Goal: Task Accomplishment & Management: Manage account settings

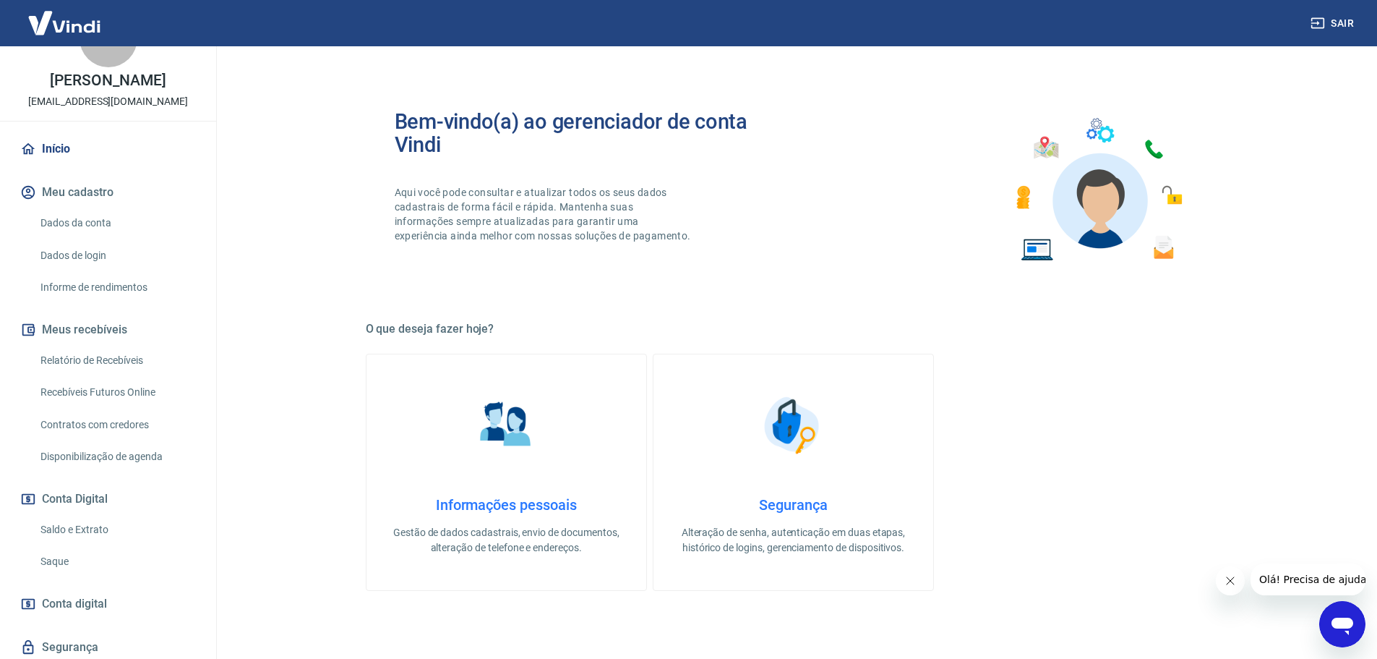
scroll to position [96, 0]
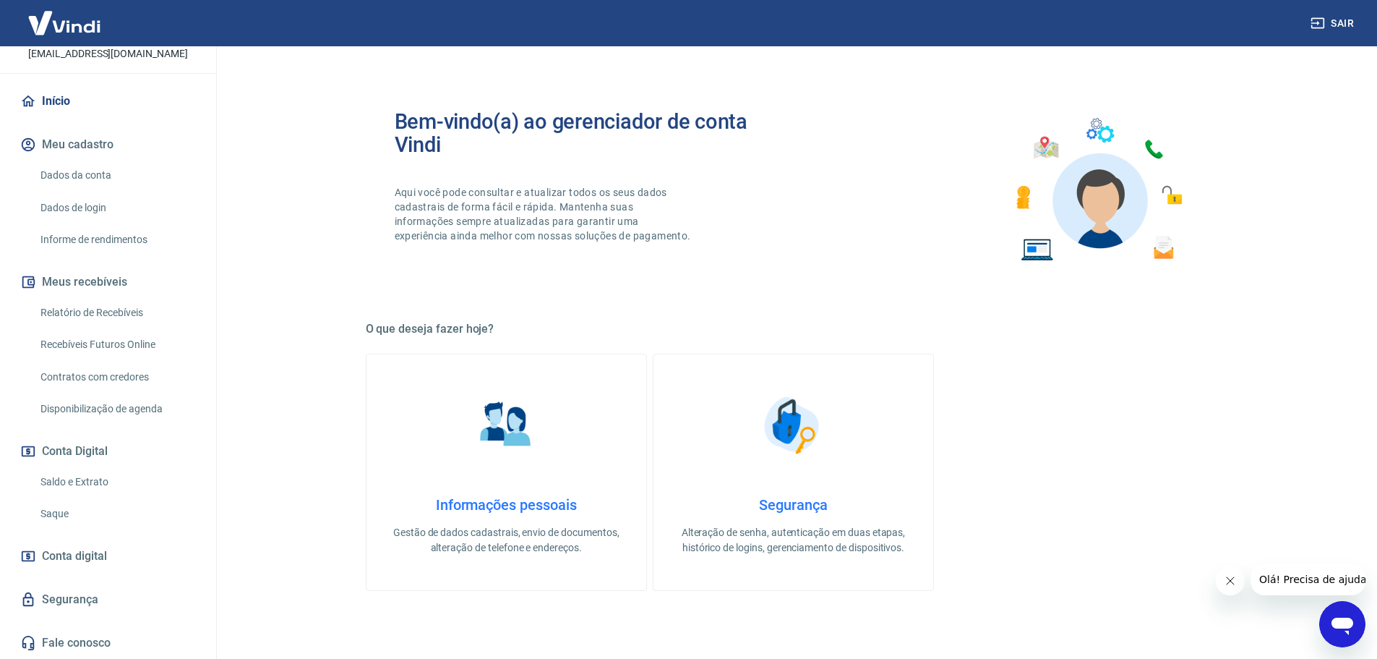
click at [97, 309] on link "Relatório de Recebíveis" at bounding box center [117, 313] width 164 height 30
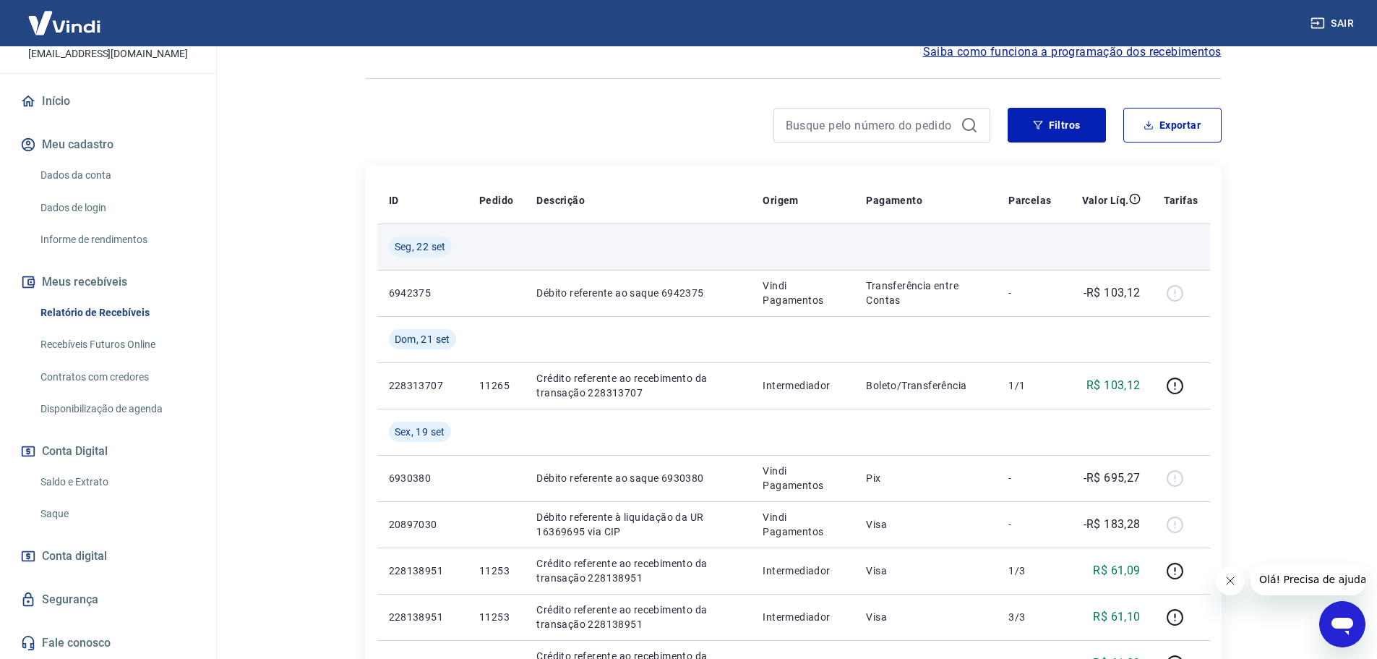
scroll to position [145, 0]
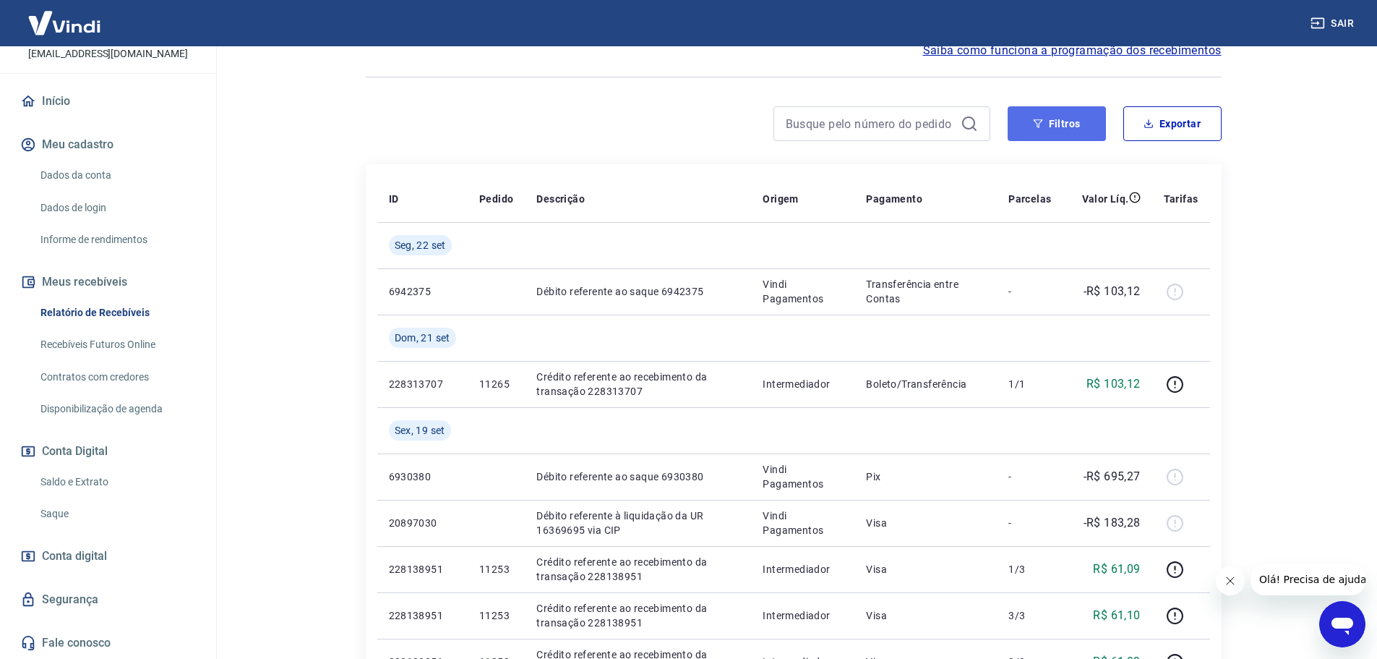
click at [1061, 126] on button "Filtros" at bounding box center [1057, 123] width 98 height 35
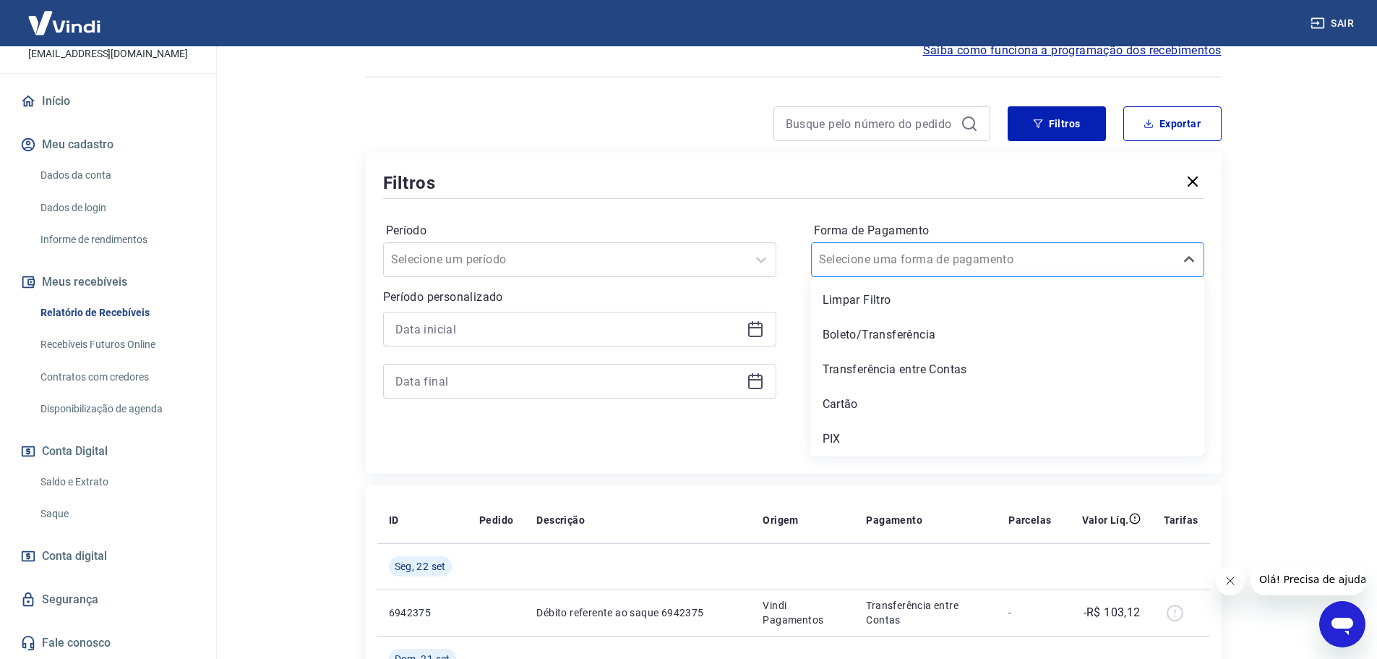
click at [890, 260] on input "Forma de Pagamento" at bounding box center [892, 259] width 146 height 17
click at [858, 408] on div "Cartão" at bounding box center [1007, 404] width 393 height 29
click at [868, 404] on div "Forma de Pagamento option Cartão focused, 4 of 5. 5 results available. Use Up a…" at bounding box center [1007, 317] width 393 height 197
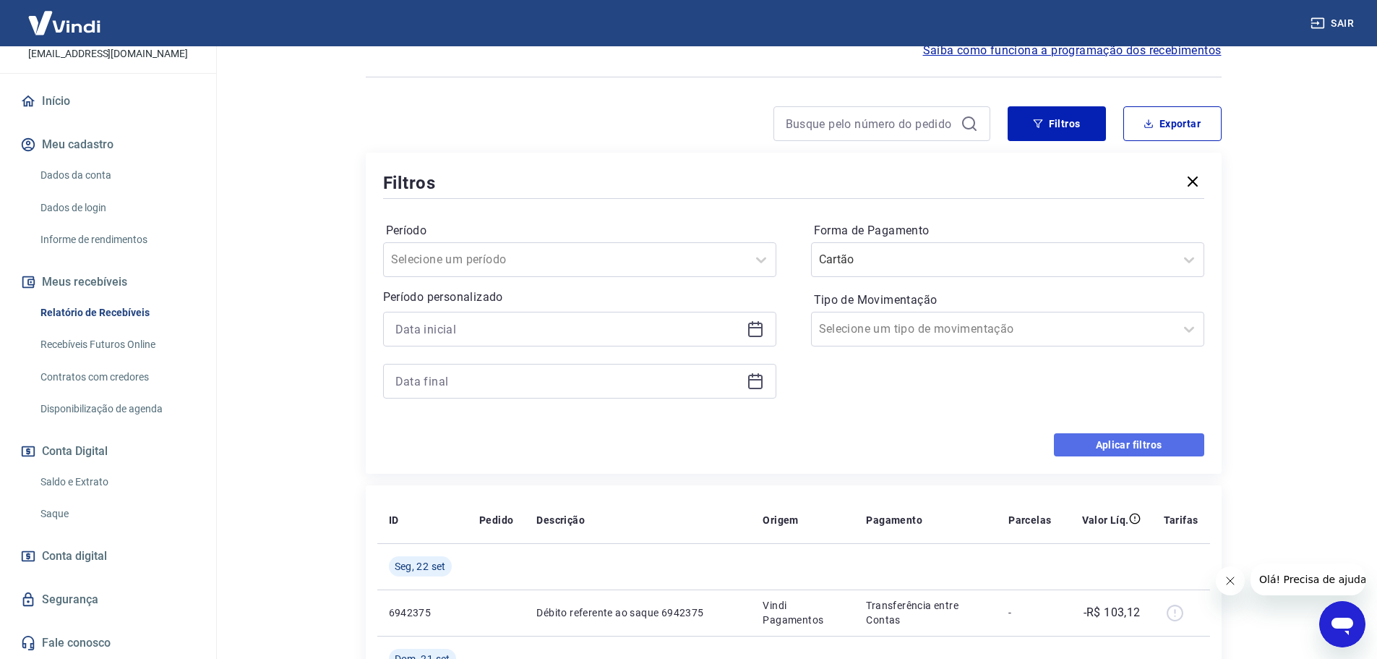
click at [1131, 438] on button "Aplicar filtros" at bounding box center [1129, 444] width 150 height 23
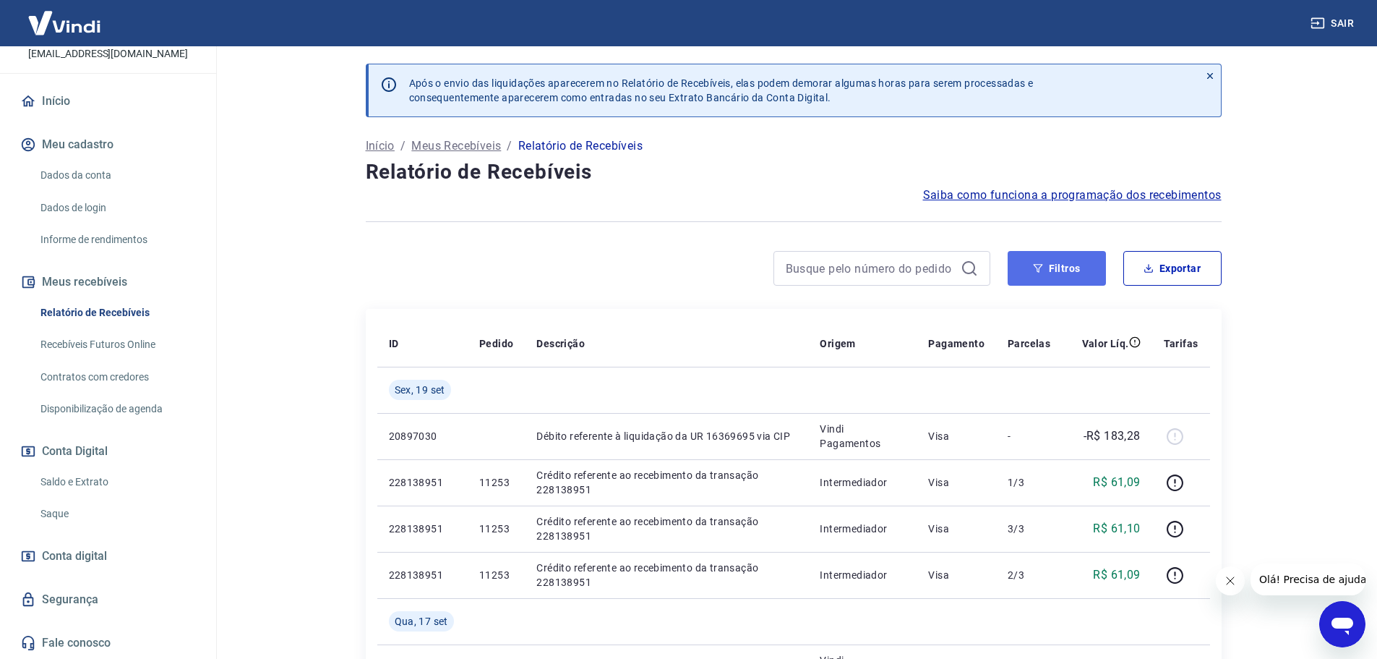
click at [1040, 268] on icon "button" at bounding box center [1038, 268] width 10 height 10
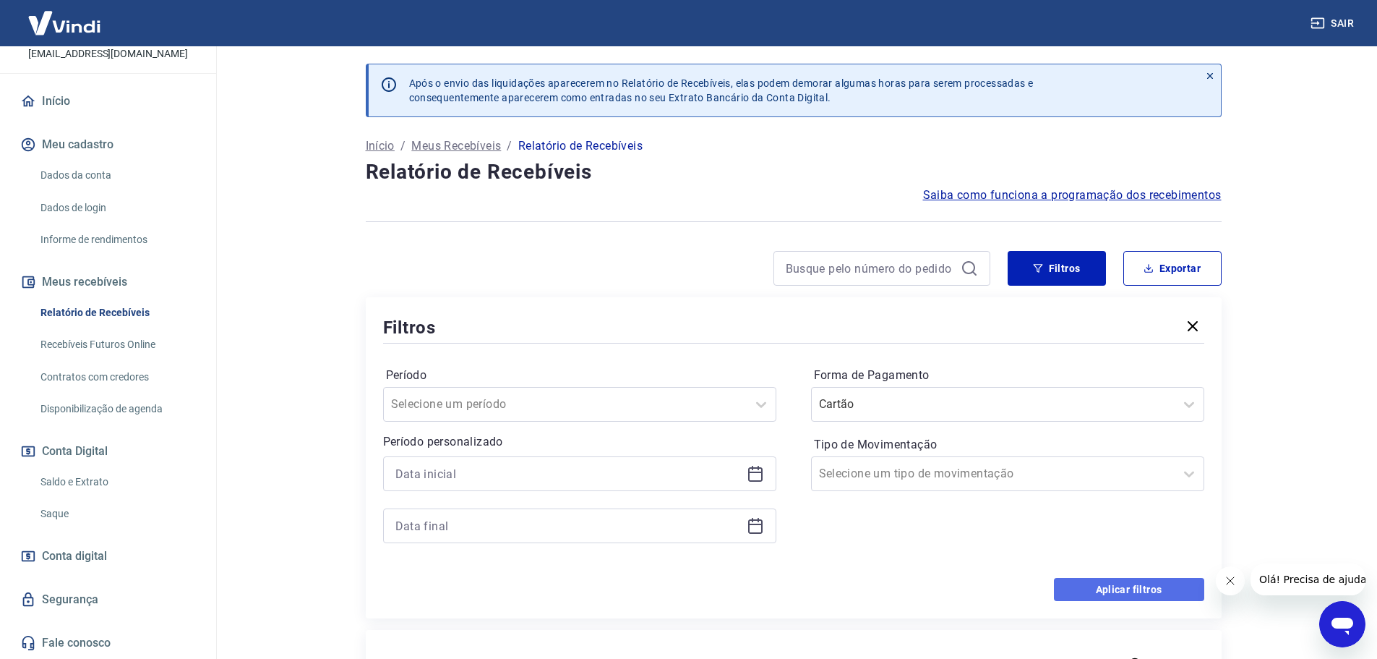
click at [1127, 578] on button "Aplicar filtros" at bounding box center [1129, 589] width 150 height 23
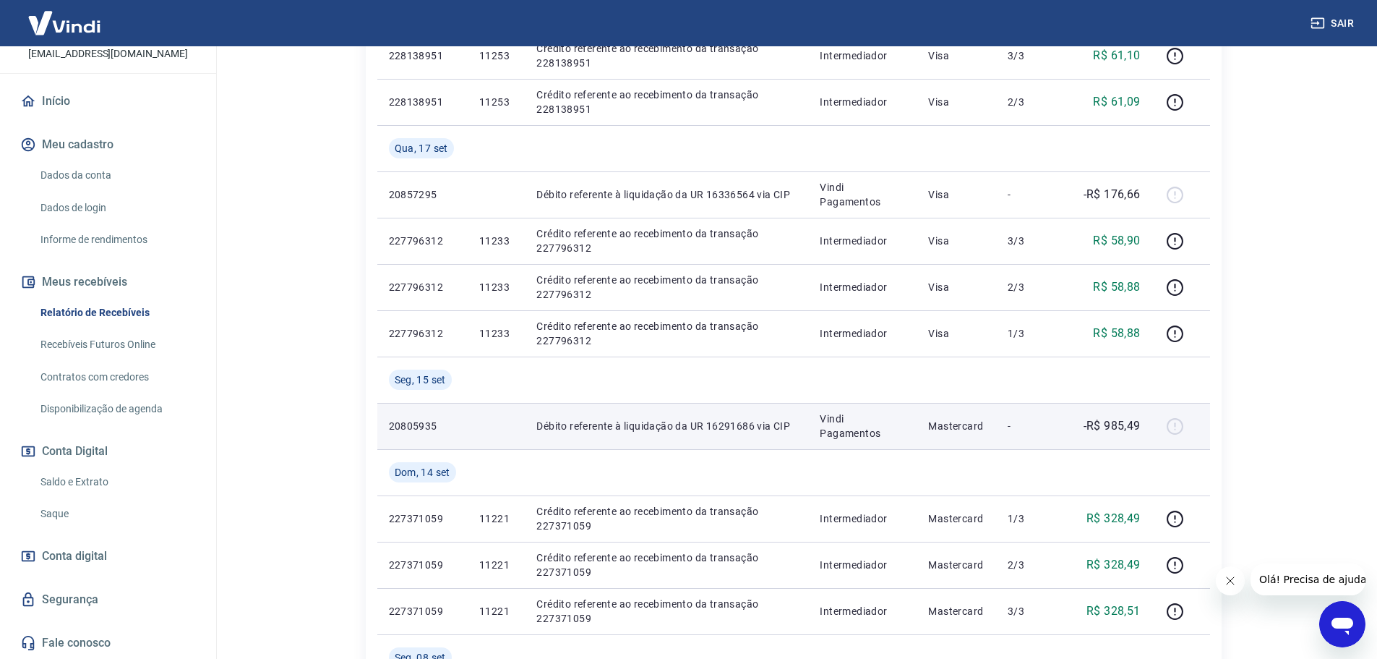
scroll to position [506, 0]
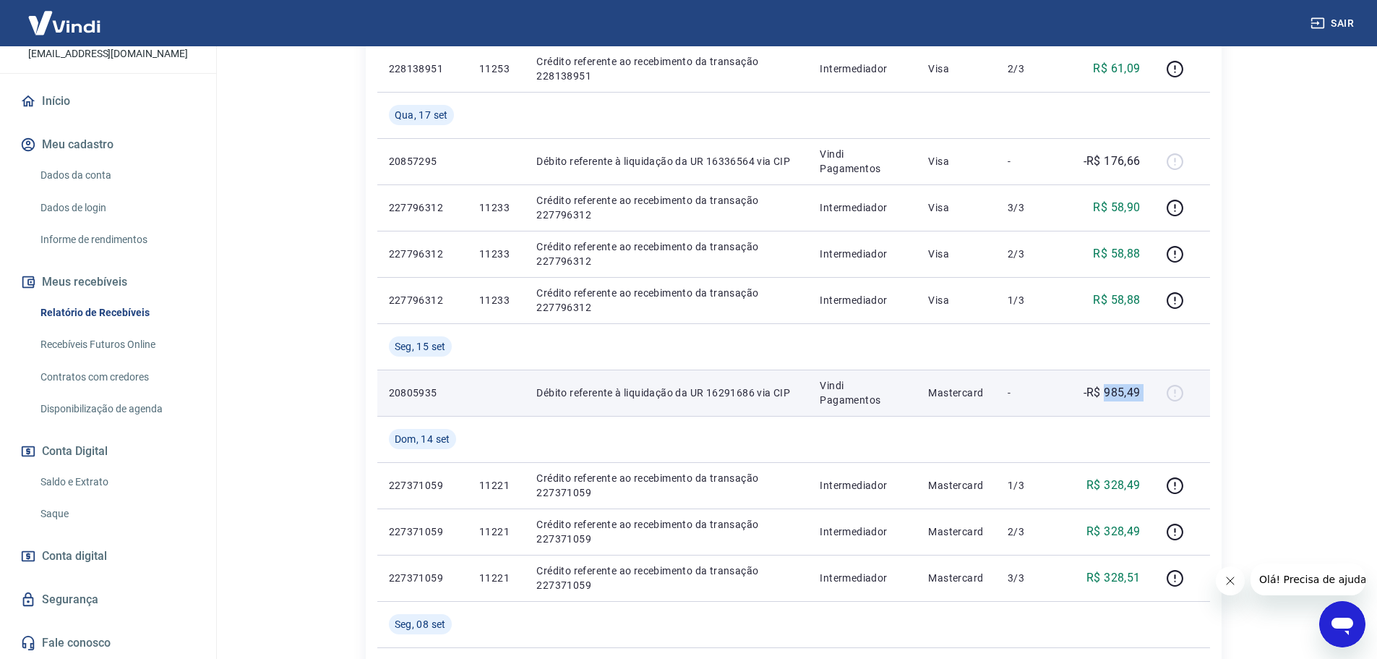
drag, startPoint x: 1106, startPoint y: 395, endPoint x: 1153, endPoint y: 393, distance: 47.0
click at [1153, 393] on tr "20805935 Débito referente à liquidação da UR 16291686 via CIP Vindi Pagamentos …" at bounding box center [793, 392] width 833 height 46
copy tr "985,49"
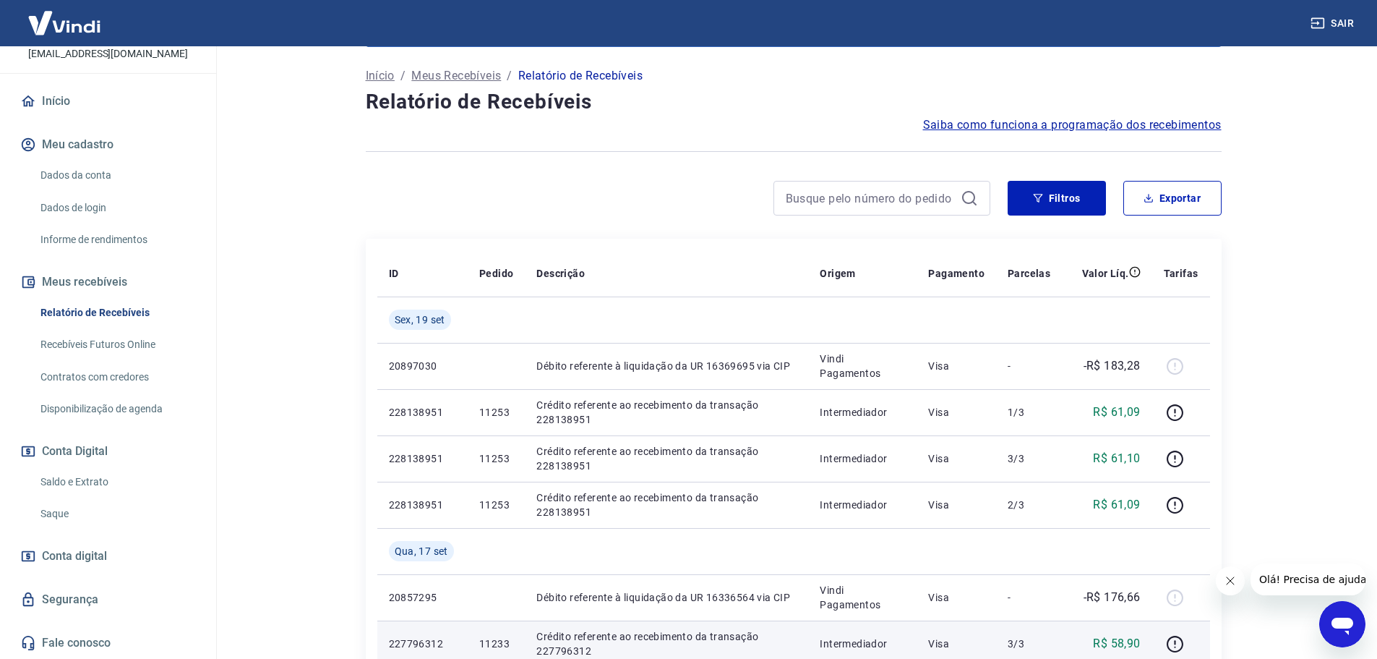
scroll to position [0, 0]
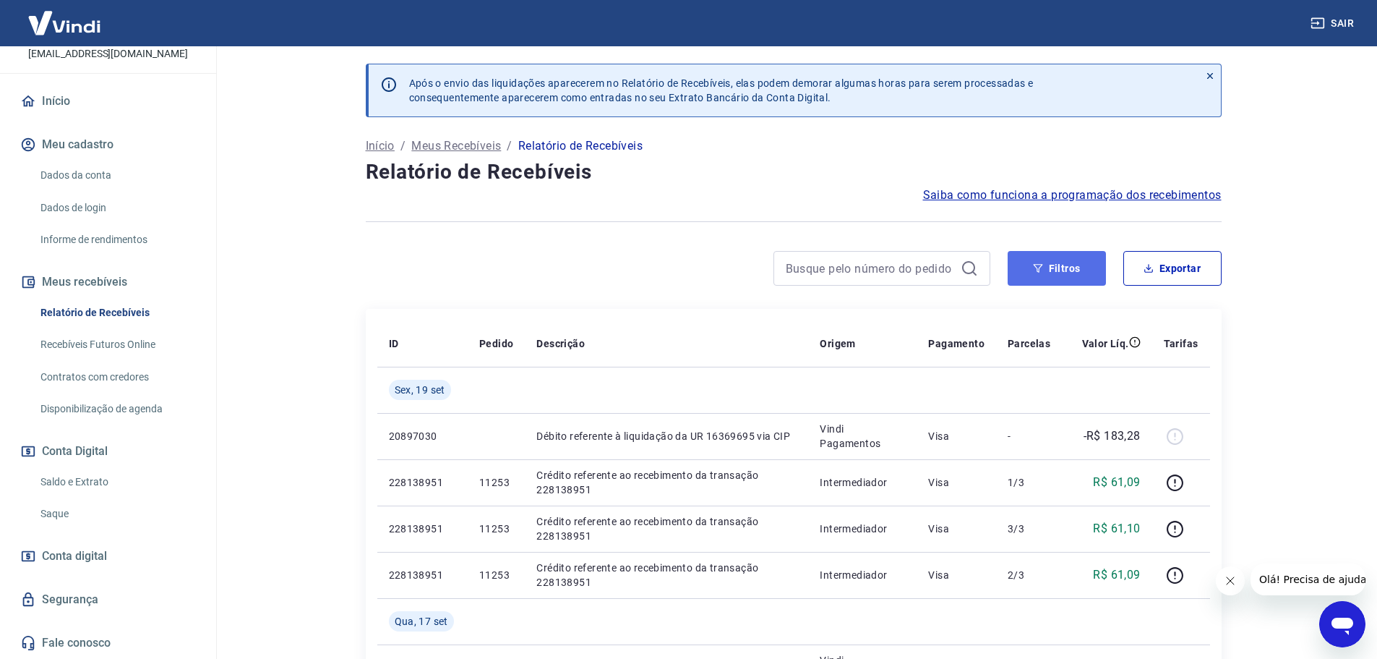
click at [1026, 270] on button "Filtros" at bounding box center [1057, 268] width 98 height 35
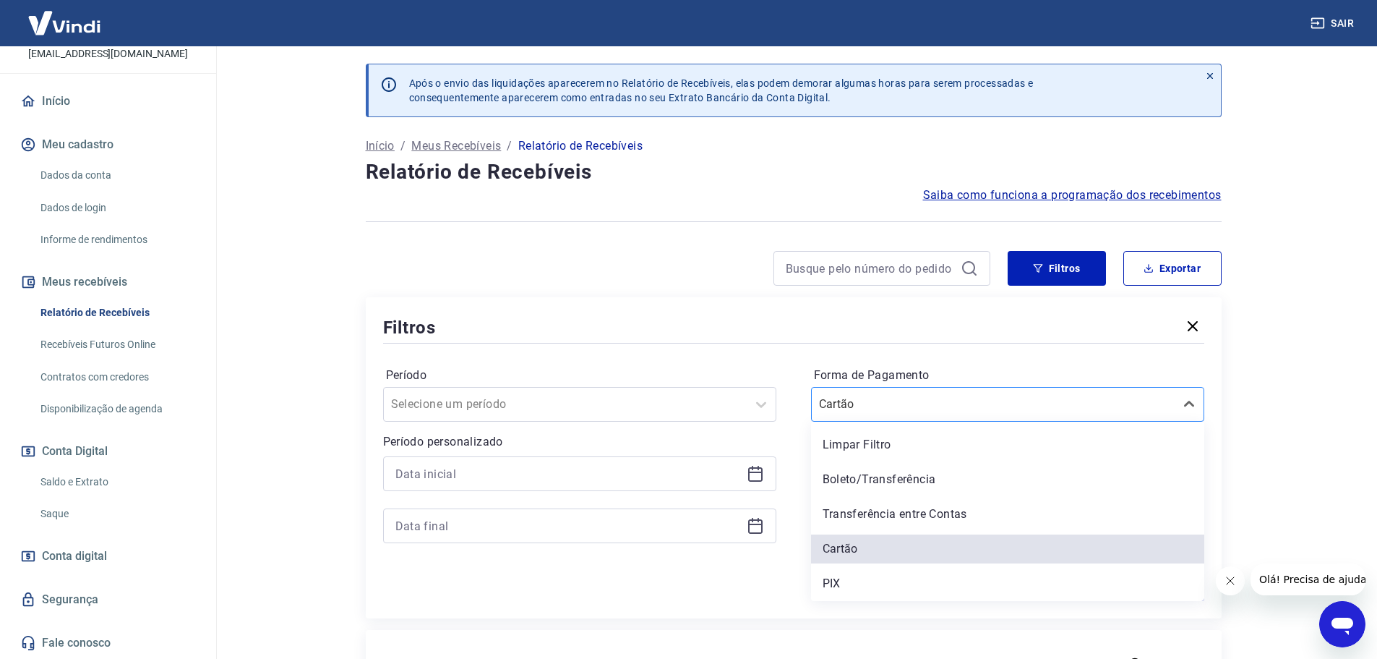
click at [907, 411] on input "Forma de Pagamento" at bounding box center [892, 404] width 146 height 17
click at [879, 475] on div "Boleto/Transferência" at bounding box center [1007, 479] width 393 height 29
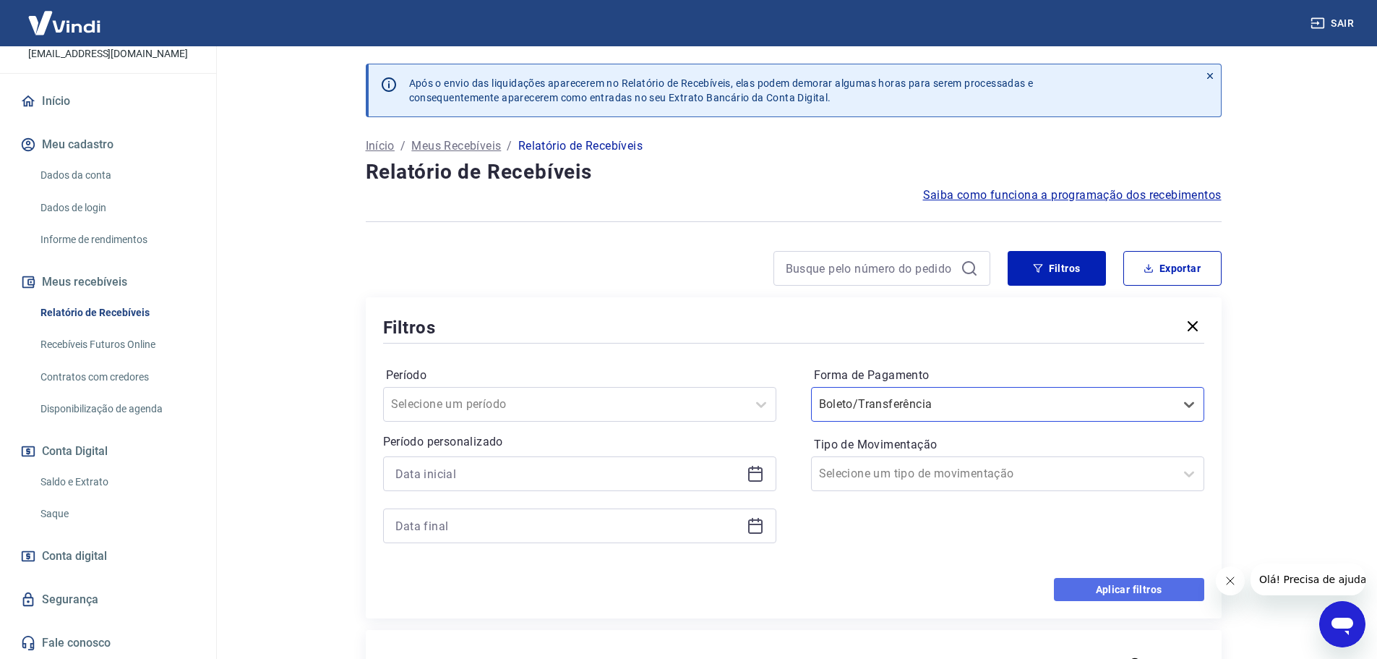
click at [1111, 584] on button "Aplicar filtros" at bounding box center [1129, 589] width 150 height 23
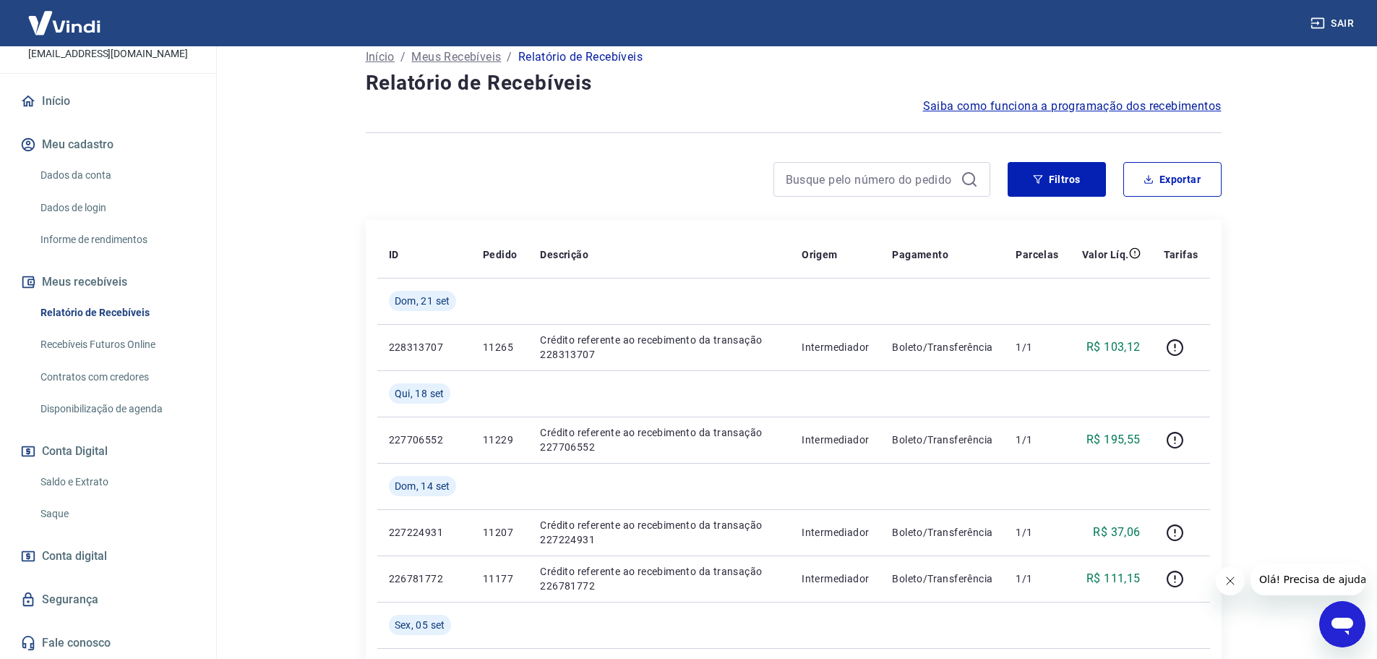
scroll to position [217, 0]
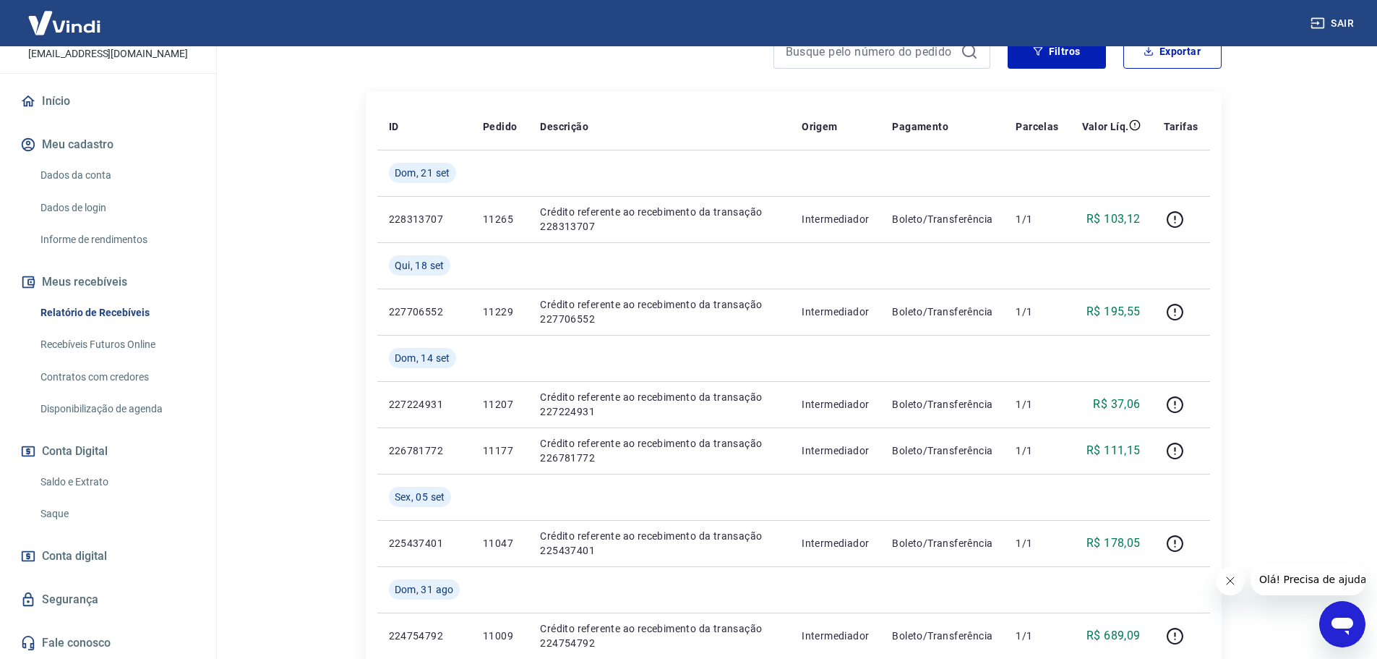
click at [110, 487] on link "Saldo e Extrato" at bounding box center [117, 482] width 164 height 30
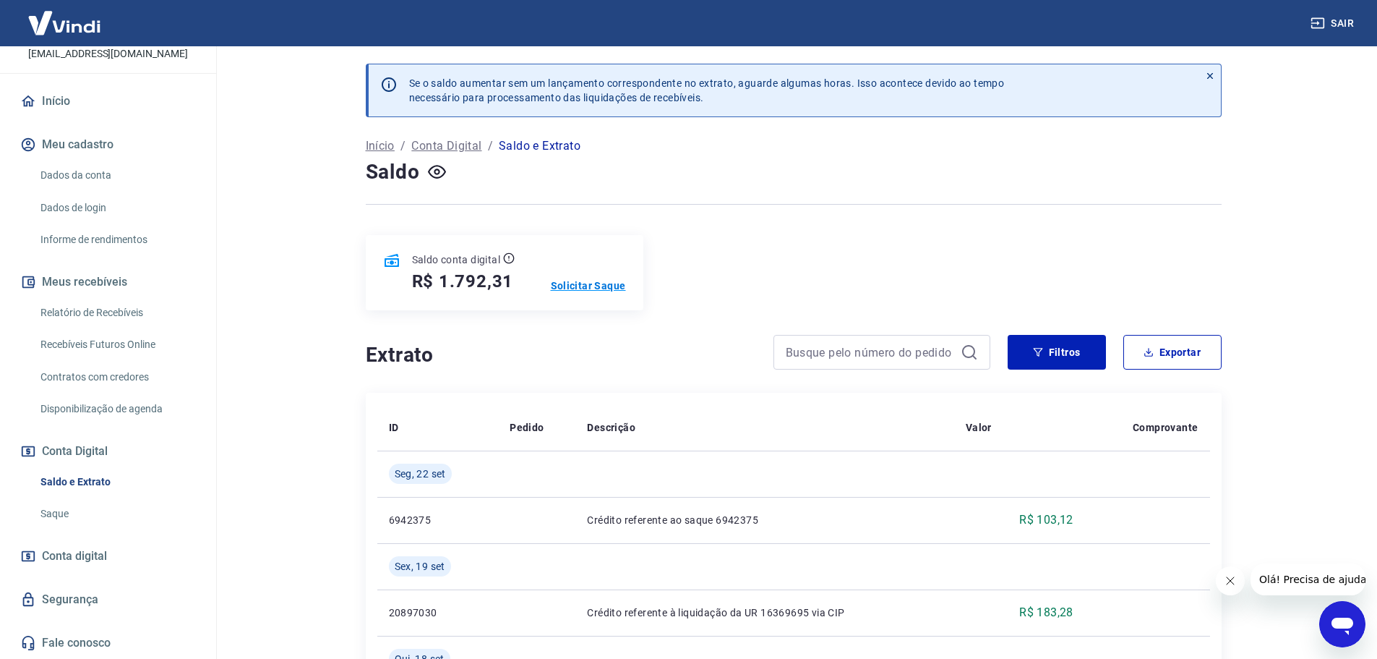
click at [590, 288] on p "Solicitar Saque" at bounding box center [588, 285] width 75 height 14
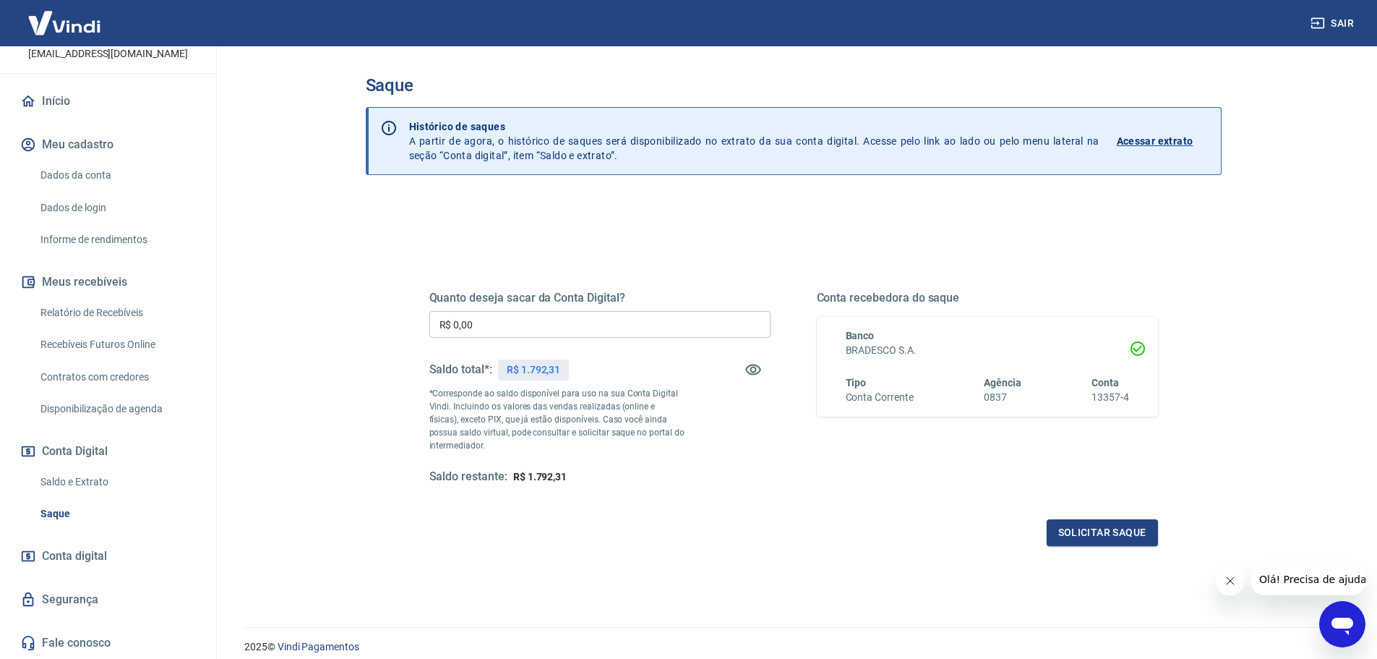
click at [581, 330] on input "R$ 0,00" at bounding box center [599, 324] width 341 height 27
type input "R$ 1.792,31"
click at [1056, 523] on button "Solicitar saque" at bounding box center [1102, 532] width 111 height 27
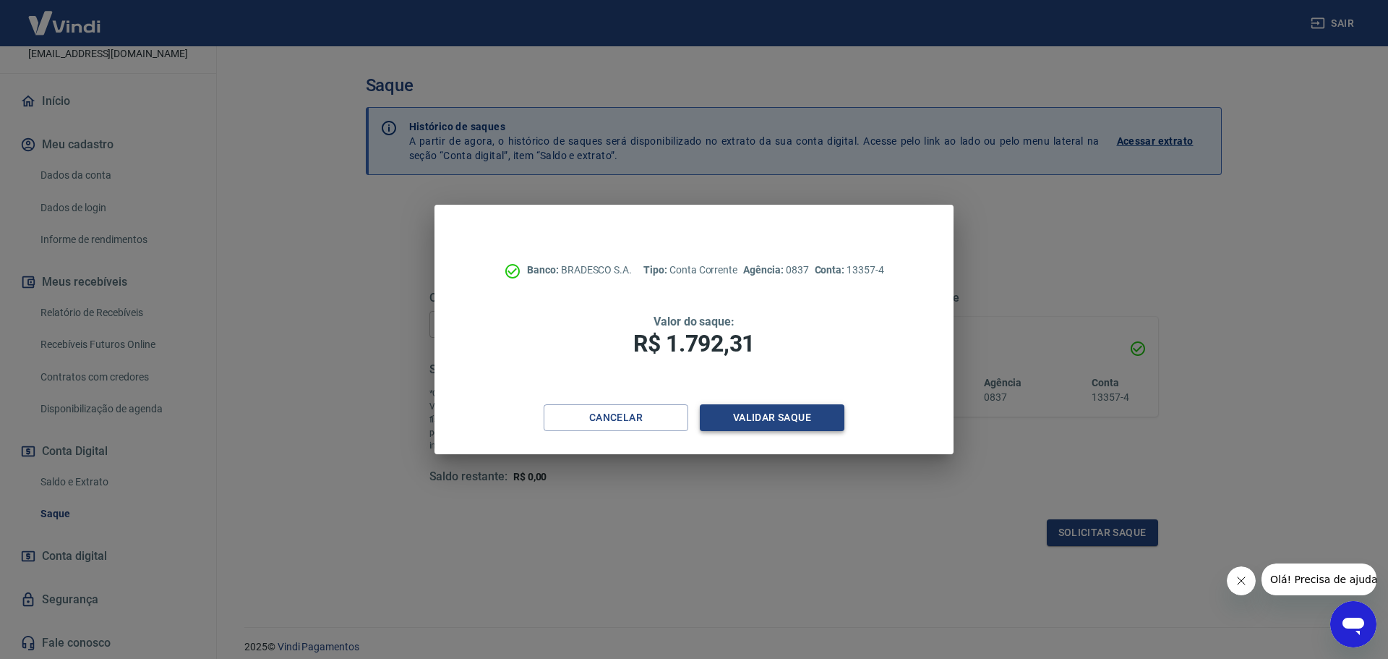
click at [761, 414] on button "Validar saque" at bounding box center [772, 417] width 145 height 27
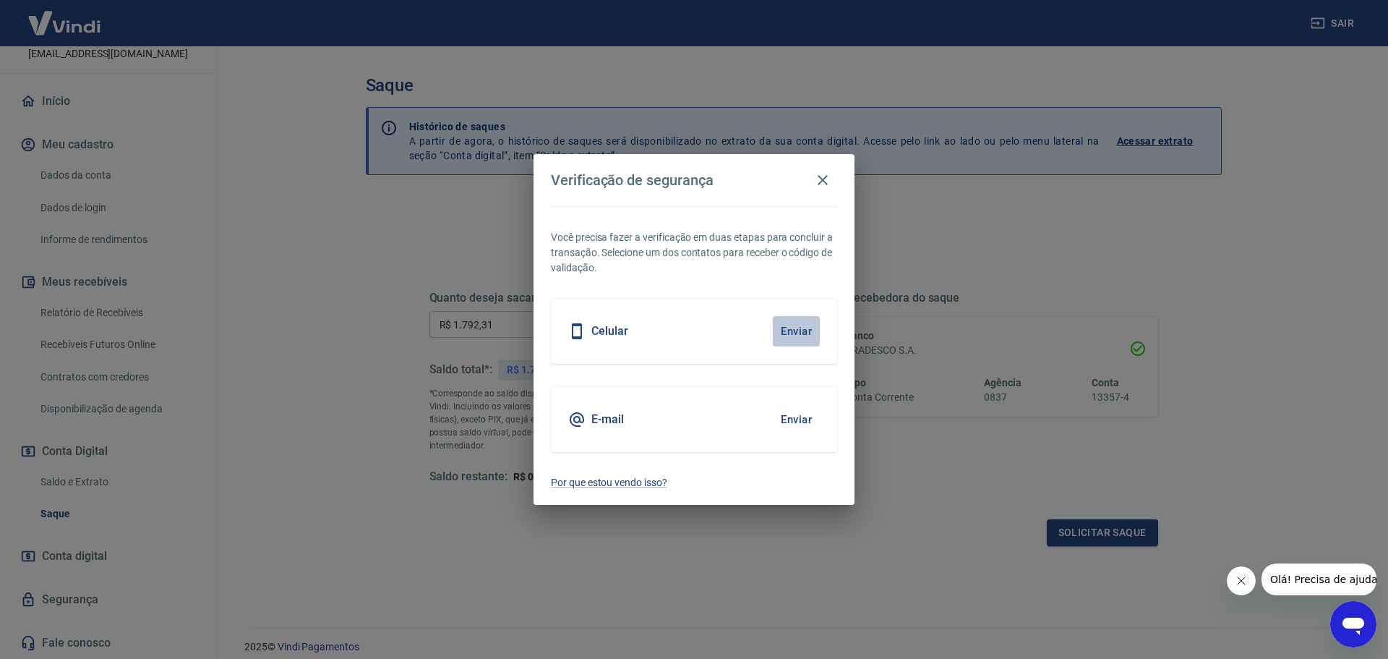
click at [808, 328] on button "Enviar" at bounding box center [796, 331] width 47 height 30
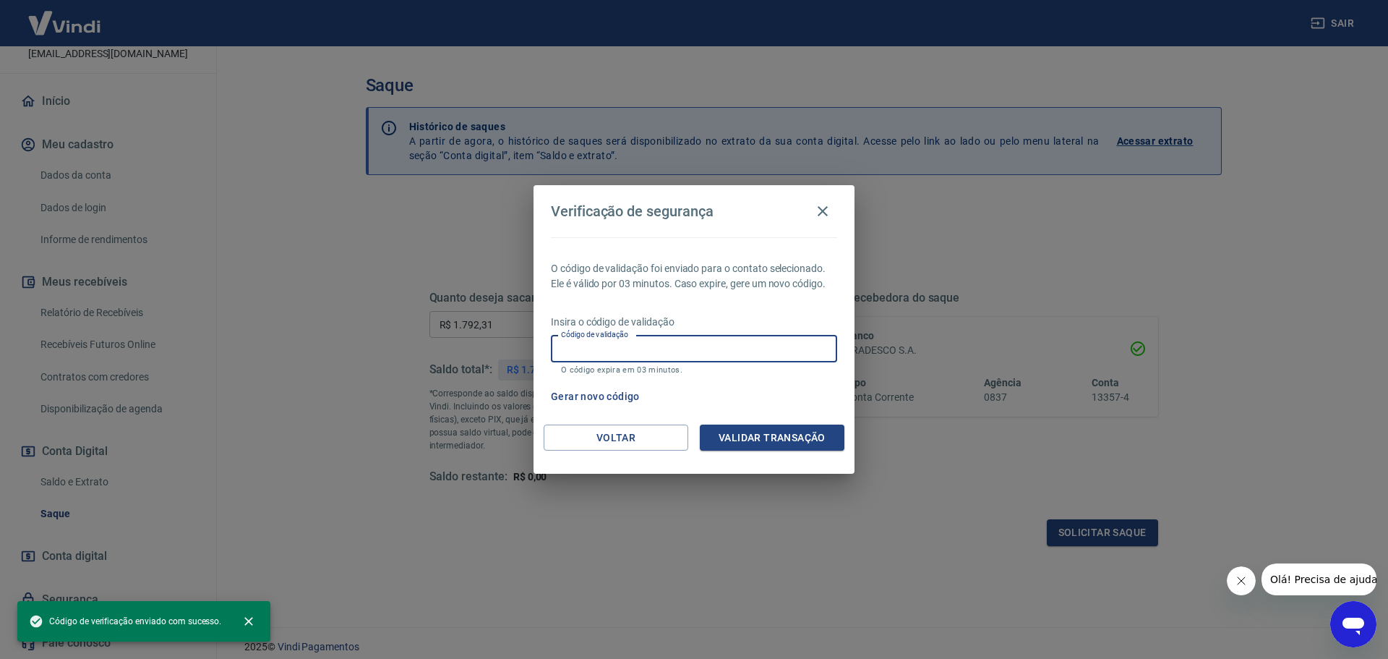
click at [782, 347] on input "Código de validação" at bounding box center [694, 348] width 286 height 27
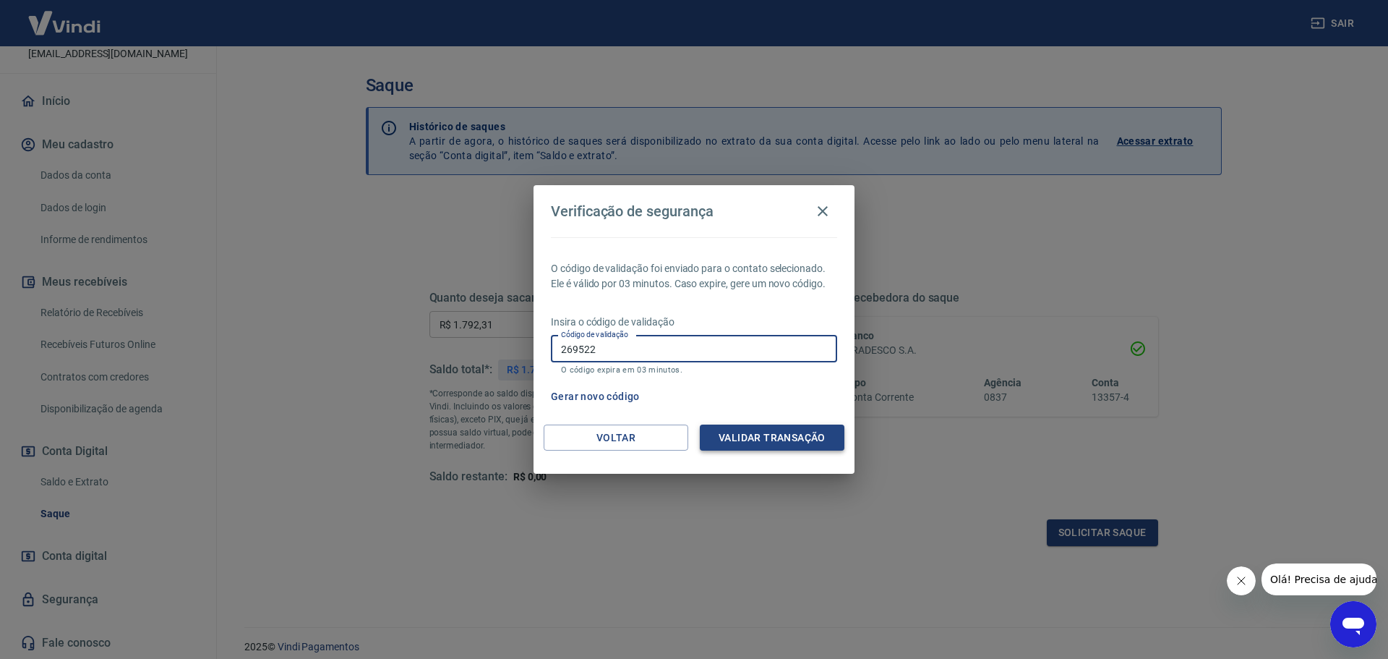
type input "269522"
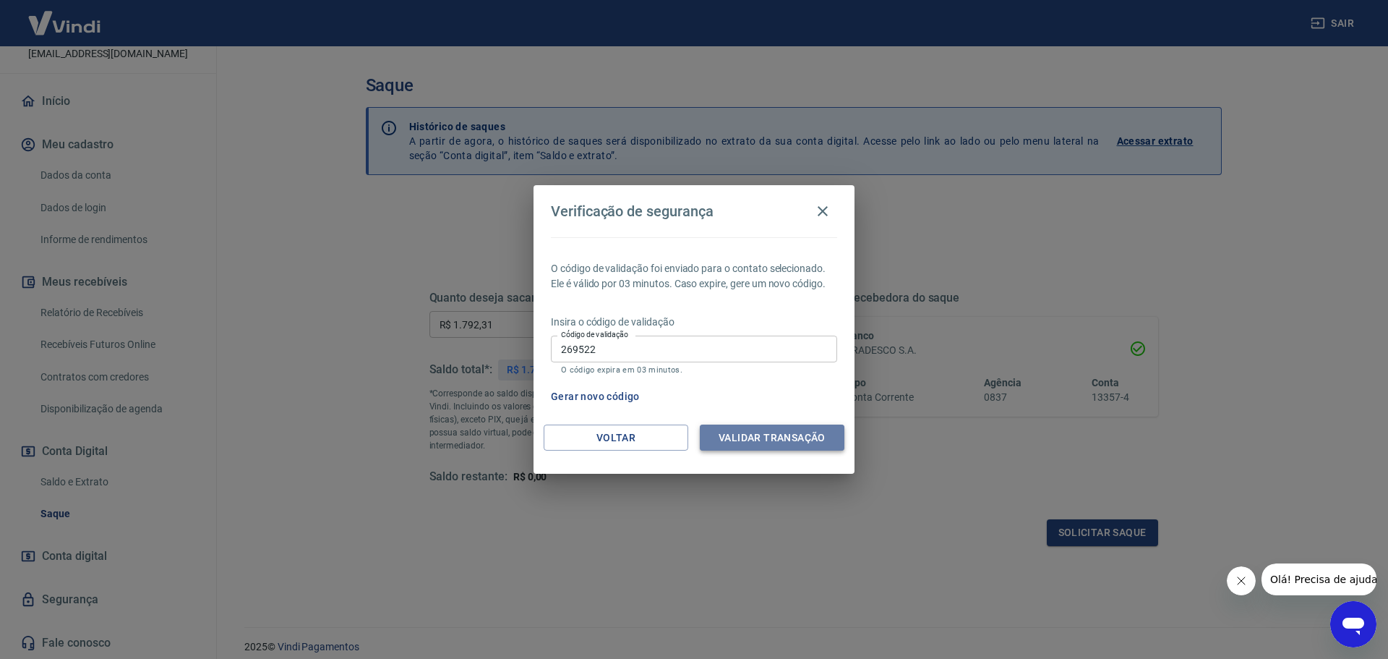
click at [780, 435] on button "Validar transação" at bounding box center [772, 437] width 145 height 27
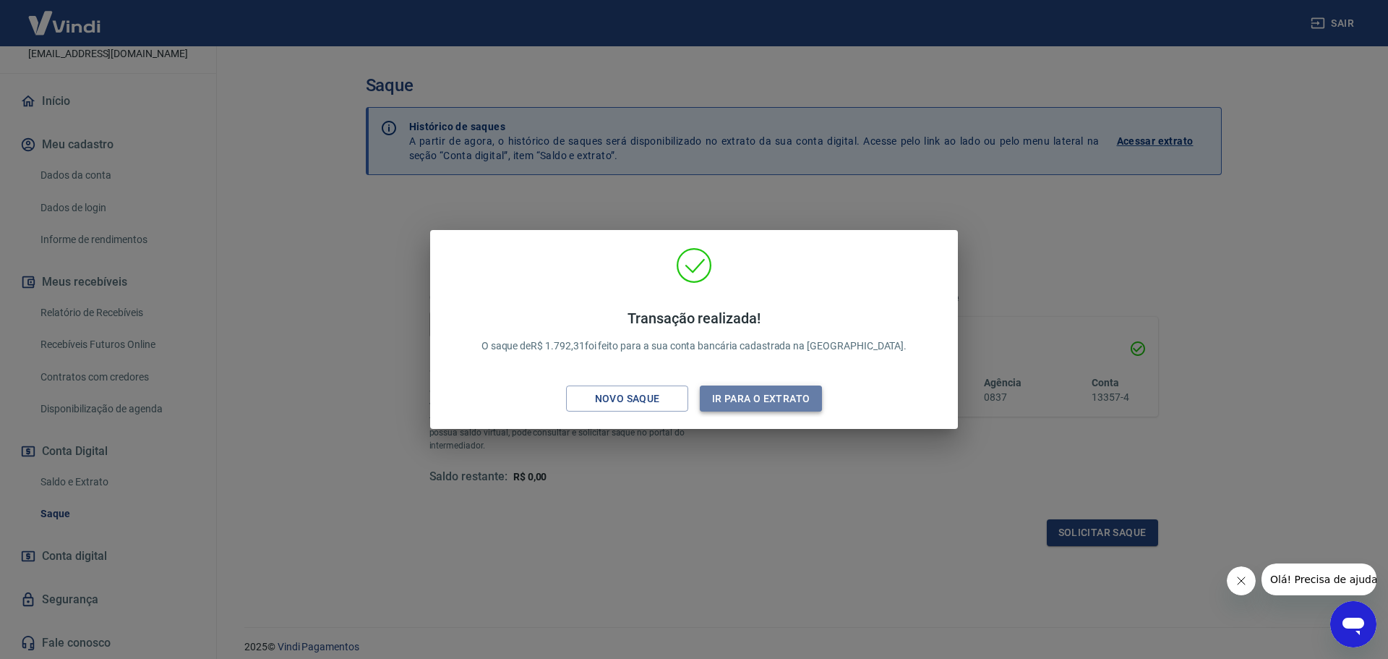
click at [726, 398] on button "Ir para o extrato" at bounding box center [761, 398] width 122 height 27
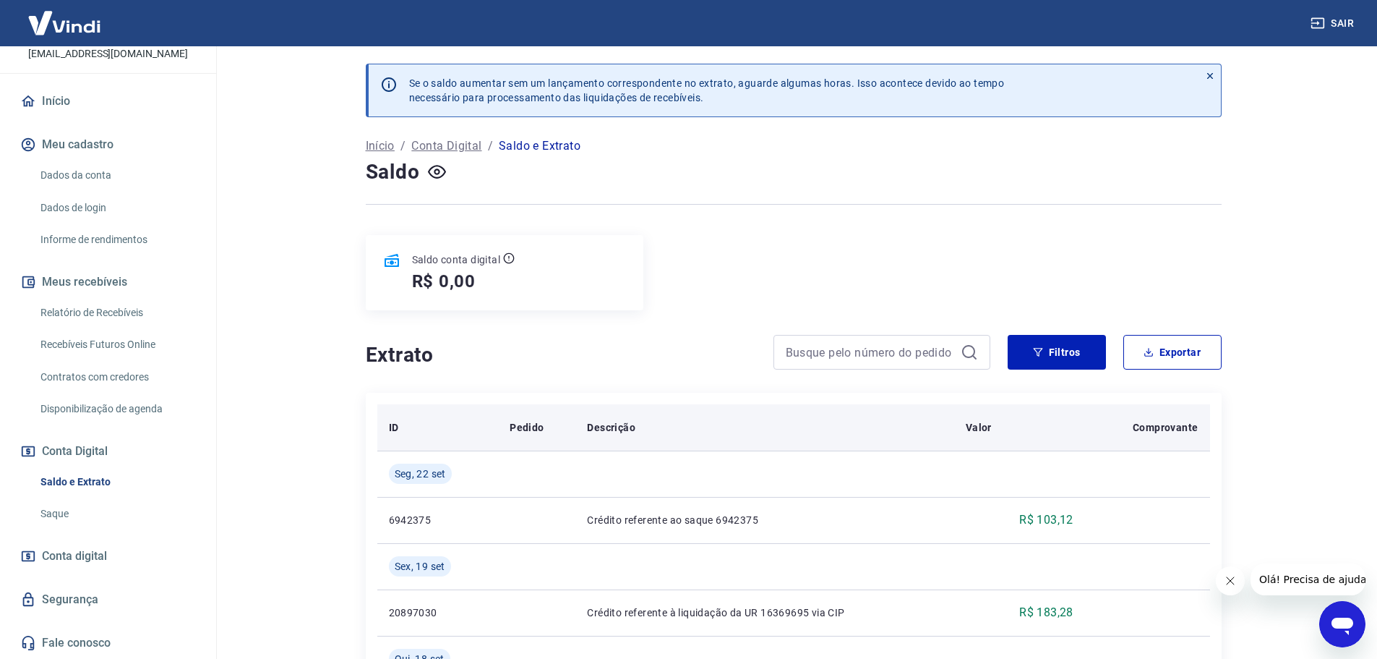
scroll to position [72, 0]
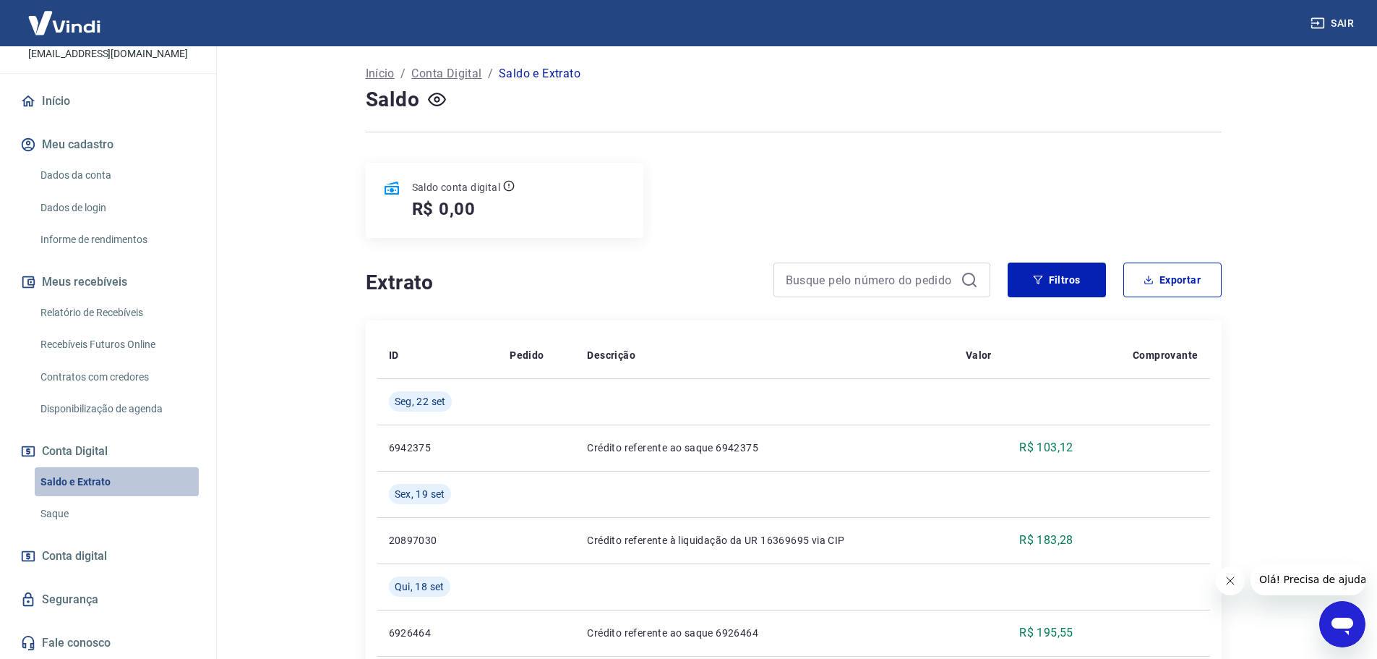
click at [128, 482] on link "Saldo e Extrato" at bounding box center [117, 482] width 164 height 30
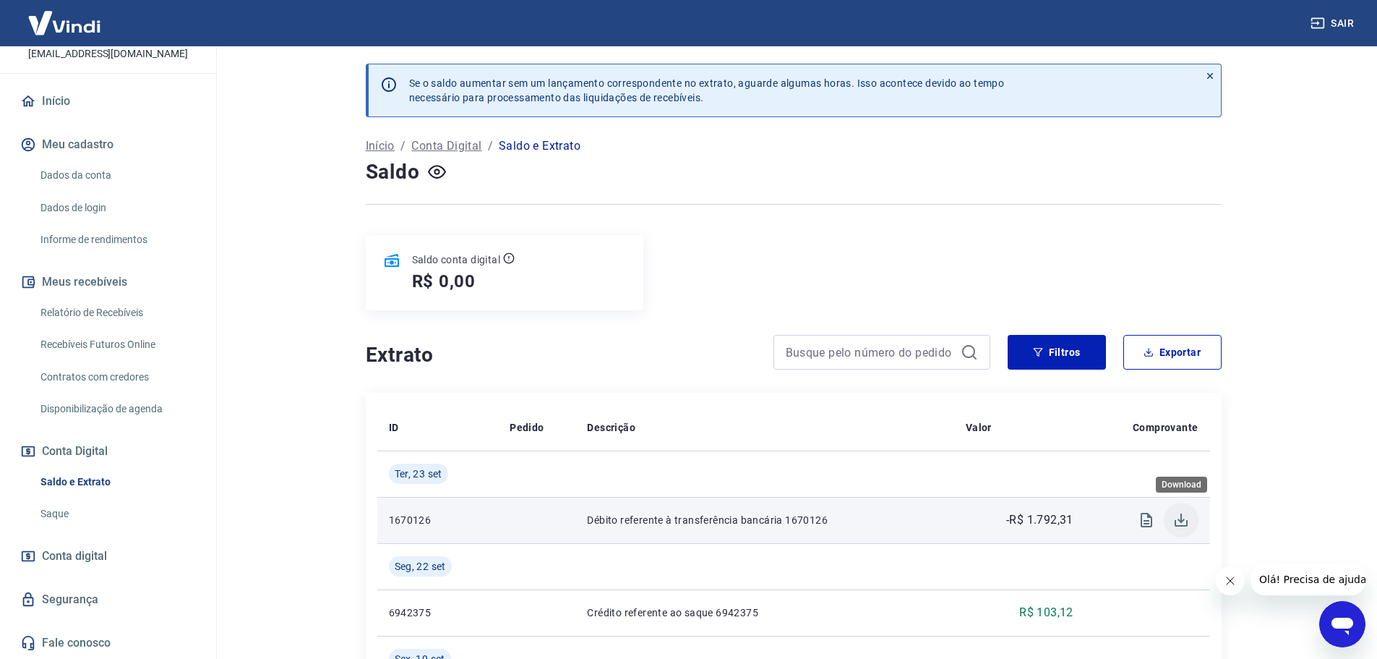
click at [1179, 516] on icon "Download" at bounding box center [1181, 519] width 17 height 17
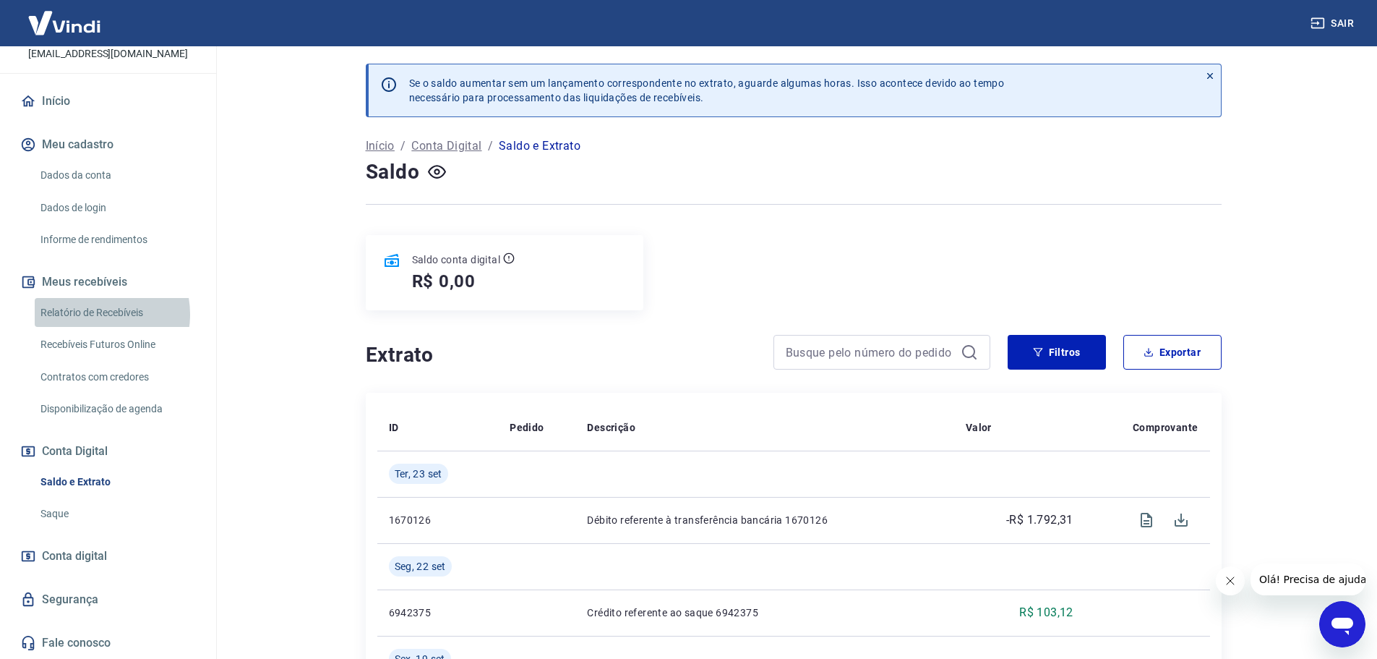
click at [98, 314] on link "Relatório de Recebíveis" at bounding box center [117, 313] width 164 height 30
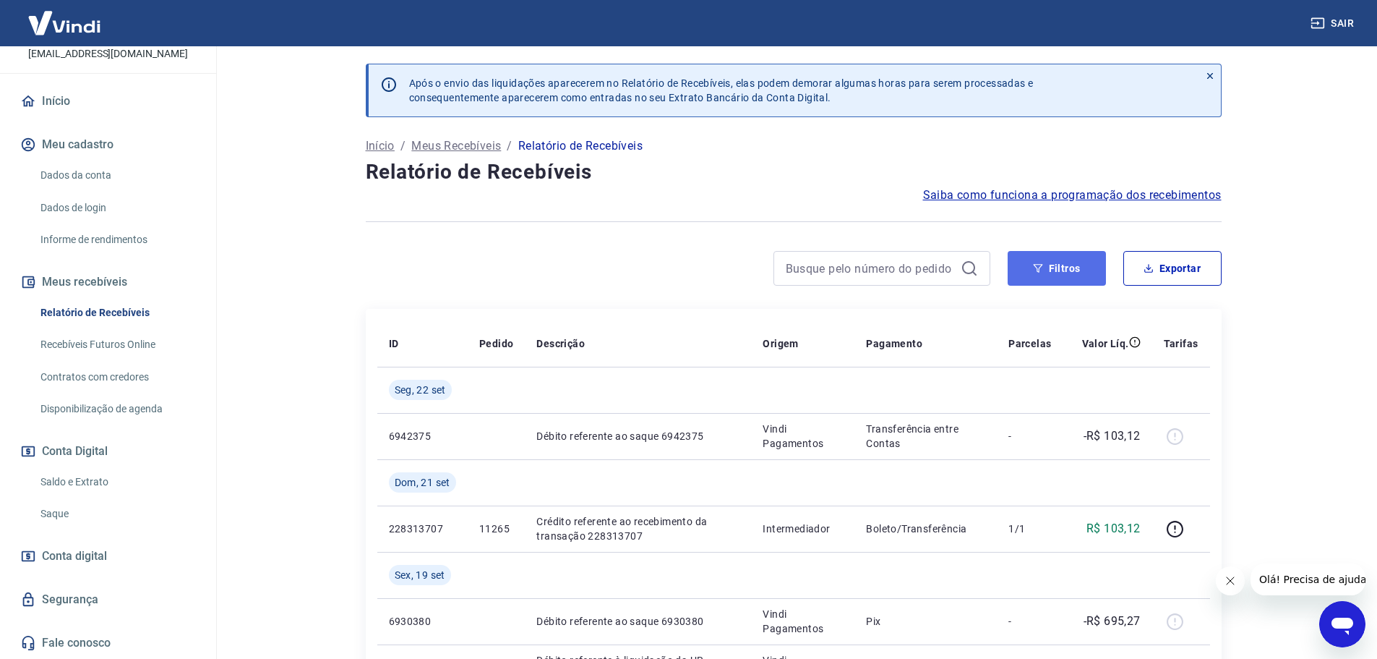
click at [1032, 262] on button "Filtros" at bounding box center [1057, 268] width 98 height 35
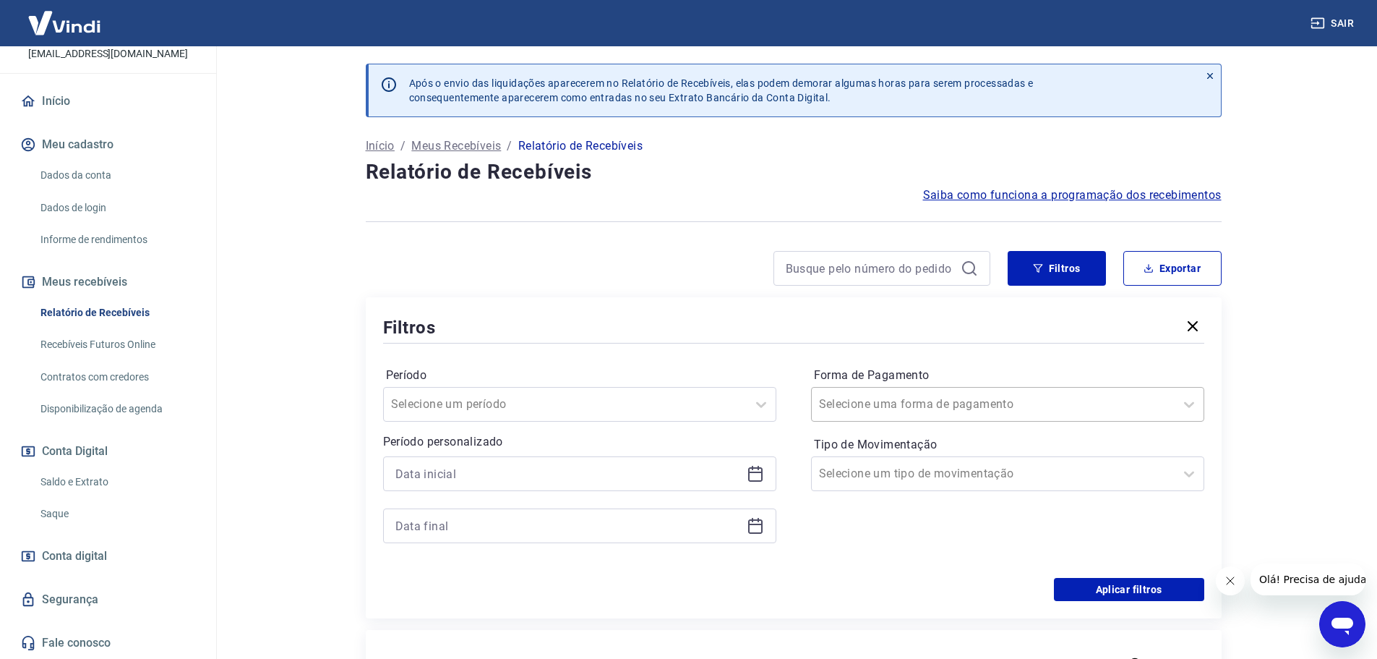
click at [839, 409] on input "Forma de Pagamento" at bounding box center [892, 404] width 146 height 17
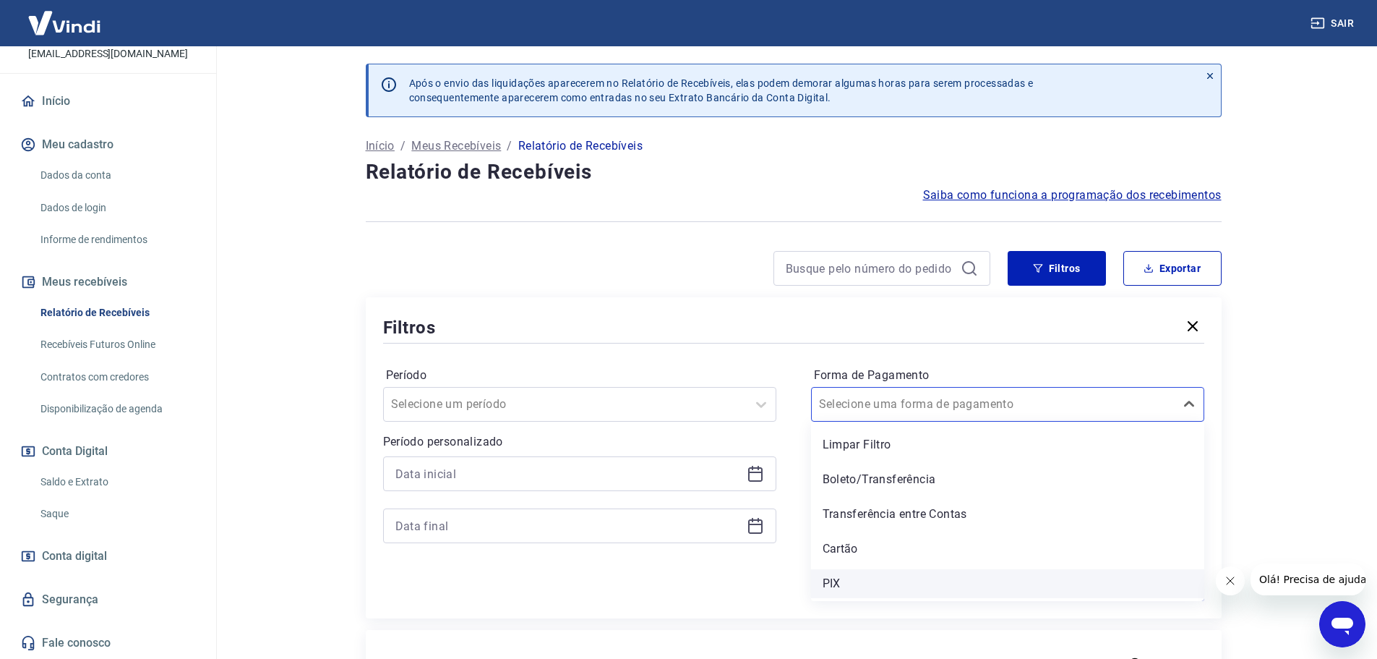
click at [833, 589] on div "PIX" at bounding box center [1007, 583] width 393 height 29
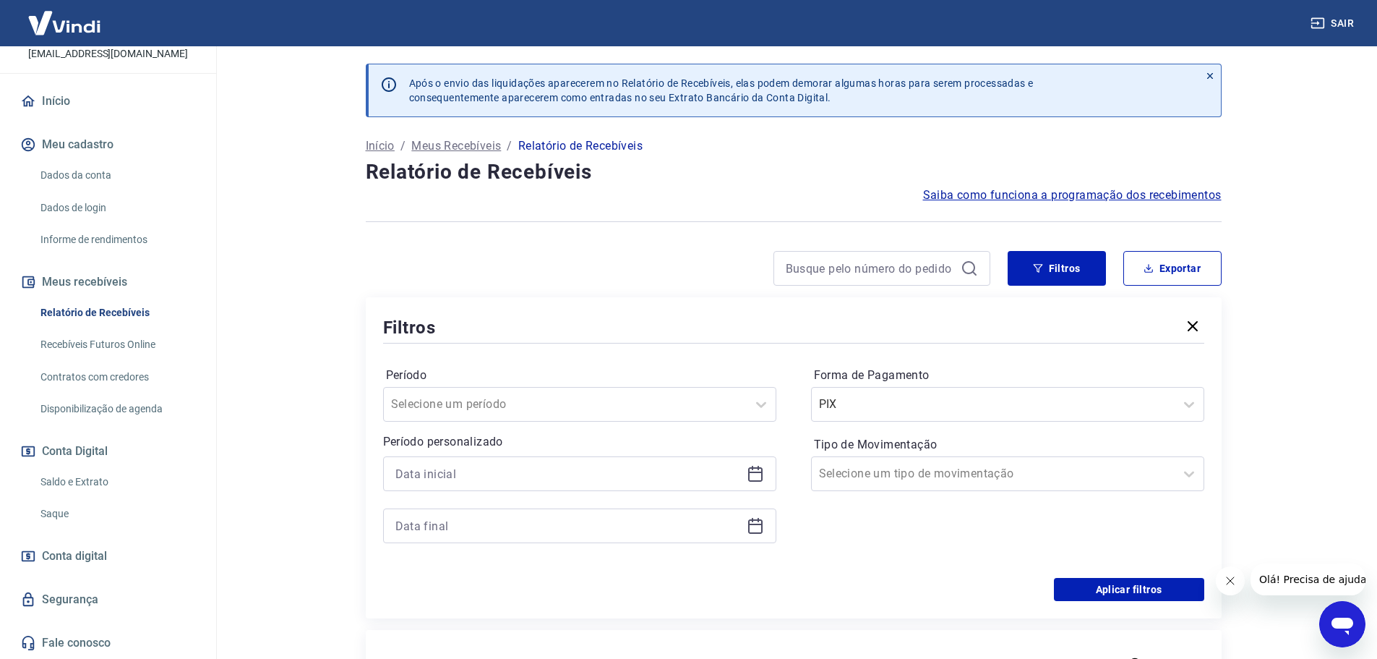
click at [832, 582] on div "Aplicar filtros" at bounding box center [793, 589] width 821 height 23
click at [1087, 592] on button "Aplicar filtros" at bounding box center [1129, 589] width 150 height 23
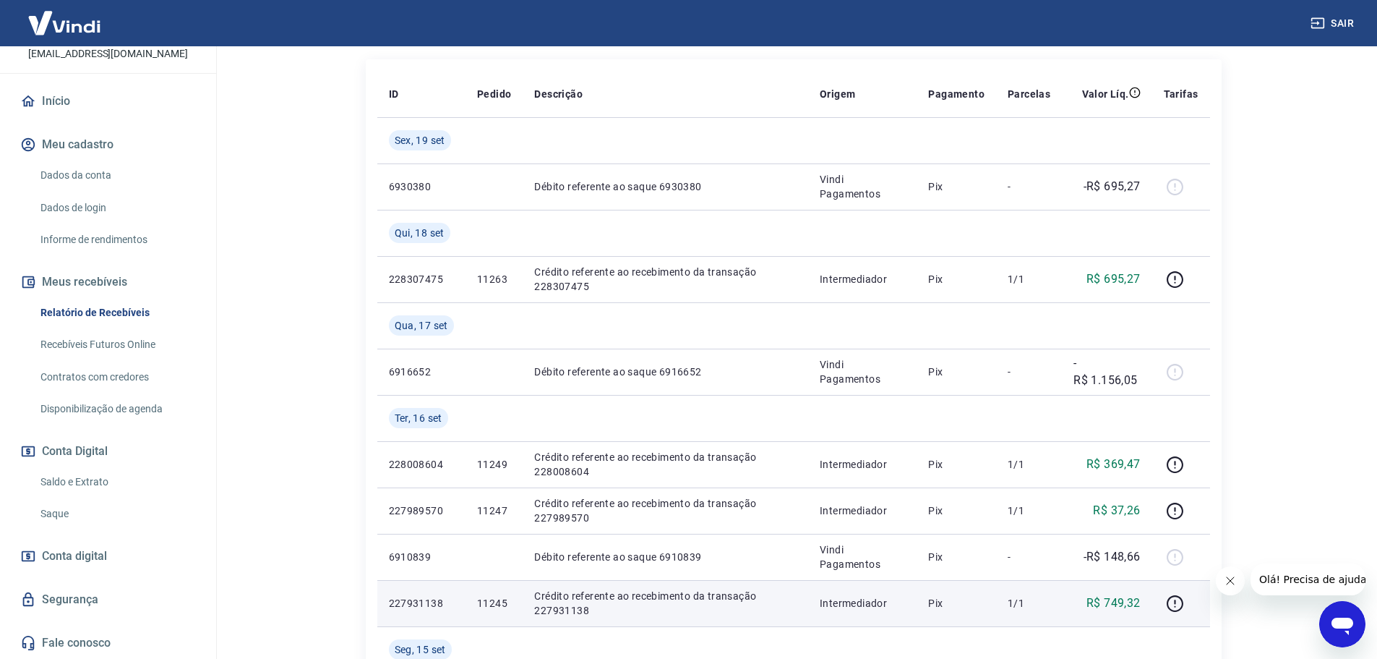
scroll to position [217, 0]
